Goal: Task Accomplishment & Management: Complete application form

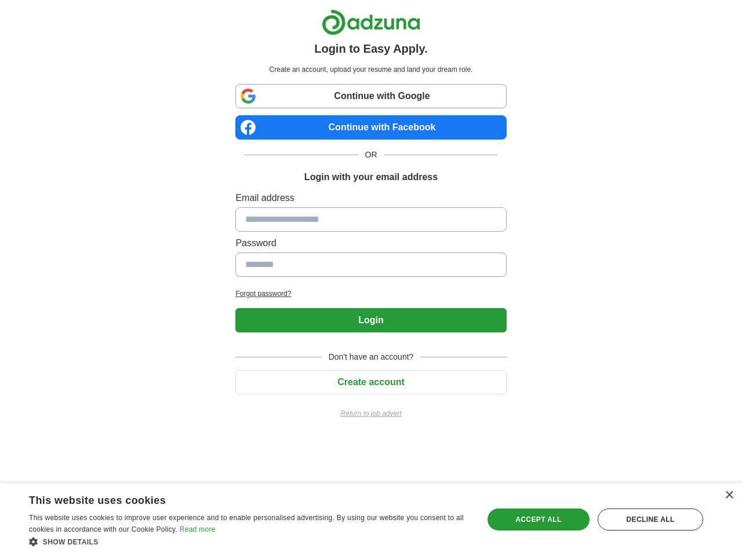
click at [371, 218] on input at bounding box center [370, 219] width 271 height 24
click at [370, 320] on button "Login" at bounding box center [370, 320] width 271 height 24
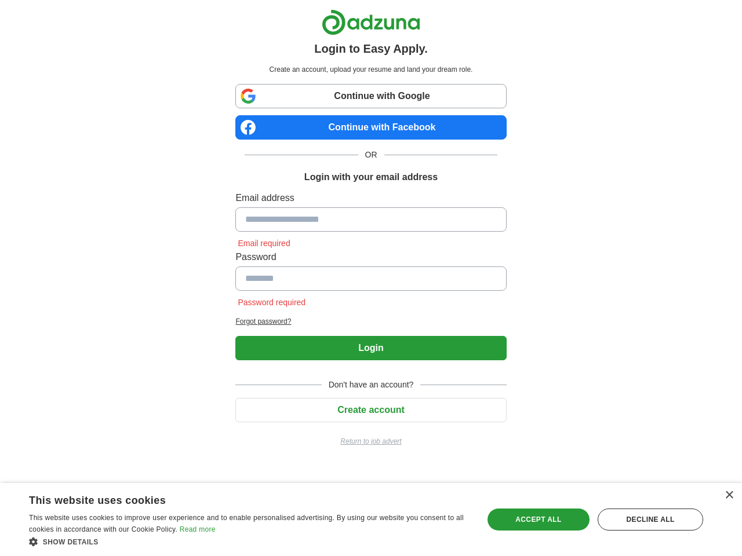
click at [370, 382] on span "Don't have an account?" at bounding box center [371, 385] width 99 height 12
click at [728, 495] on div "×" at bounding box center [728, 495] width 9 height 9
click at [249, 465] on html "Login to Easy Apply. Create an account, upload your resume and land your dream …" at bounding box center [371, 232] width 742 height 465
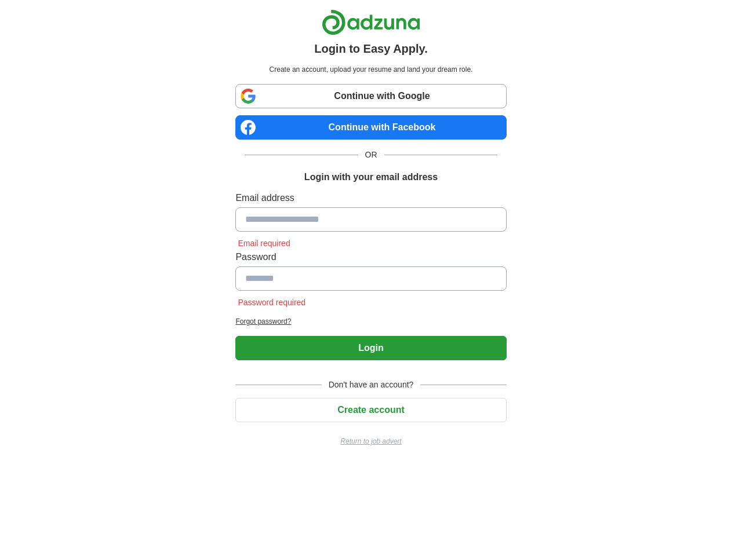
click at [538, 465] on html "Login to Easy Apply. Create an account, upload your resume and land your dream …" at bounding box center [371, 232] width 742 height 465
click at [650, 465] on html "Login to Easy Apply. Create an account, upload your resume and land your dream …" at bounding box center [371, 232] width 742 height 465
click at [36, 465] on html "Login to Easy Apply. Create an account, upload your resume and land your dream …" at bounding box center [371, 232] width 742 height 465
click at [156, 465] on html "Login to Easy Apply. Create an account, upload your resume and land your dream …" at bounding box center [371, 232] width 742 height 465
click at [249, 465] on html "Login to Easy Apply. Create an account, upload your resume and land your dream …" at bounding box center [371, 232] width 742 height 465
